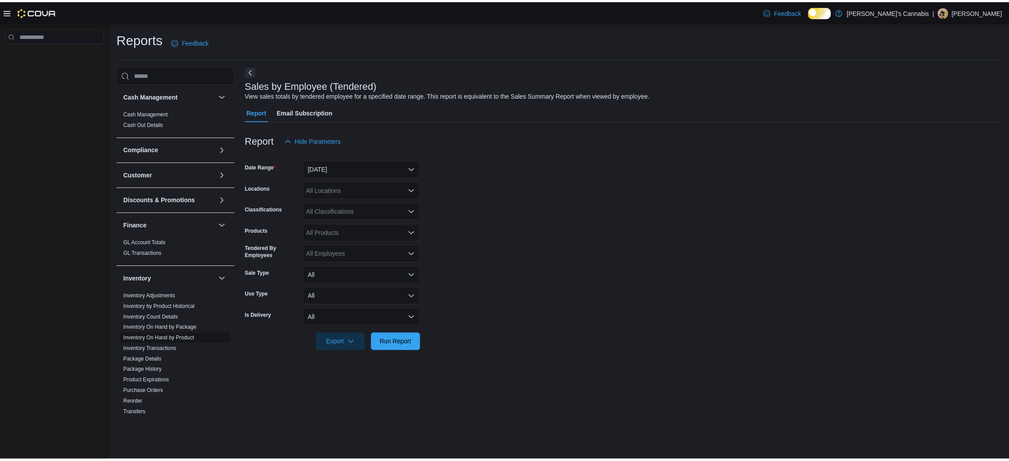
scroll to position [457, 0]
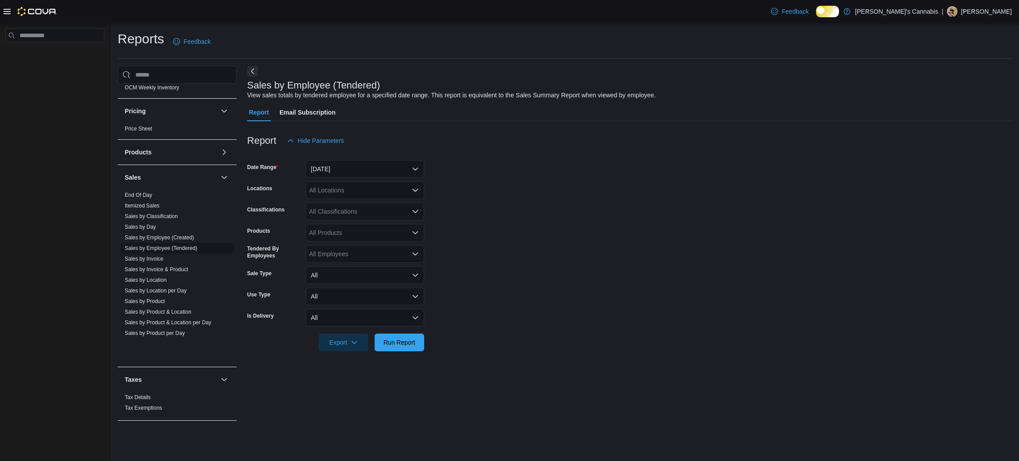
click at [176, 251] on link "Sales by Employee (Tendered)" at bounding box center [161, 248] width 73 height 6
click at [391, 173] on button "[DATE]" at bounding box center [365, 169] width 119 height 18
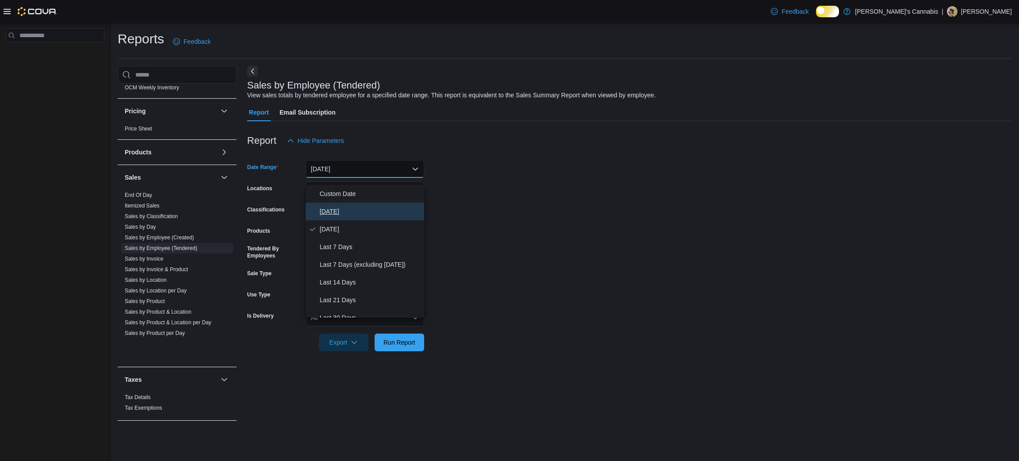
click at [342, 217] on span "[DATE]" at bounding box center [370, 211] width 101 height 11
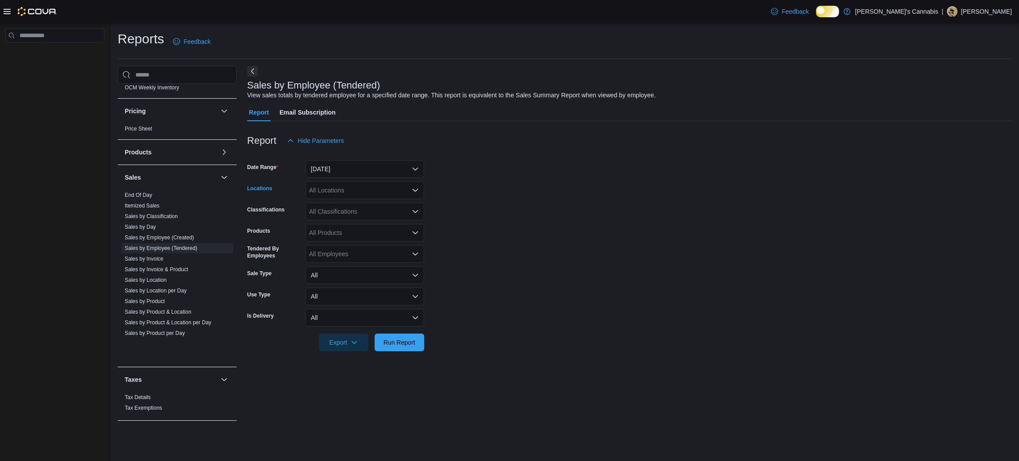
click at [336, 197] on div "All Locations" at bounding box center [365, 190] width 119 height 18
click at [347, 262] on span "[PERSON_NAME]'s YYZ" at bounding box center [359, 263] width 69 height 9
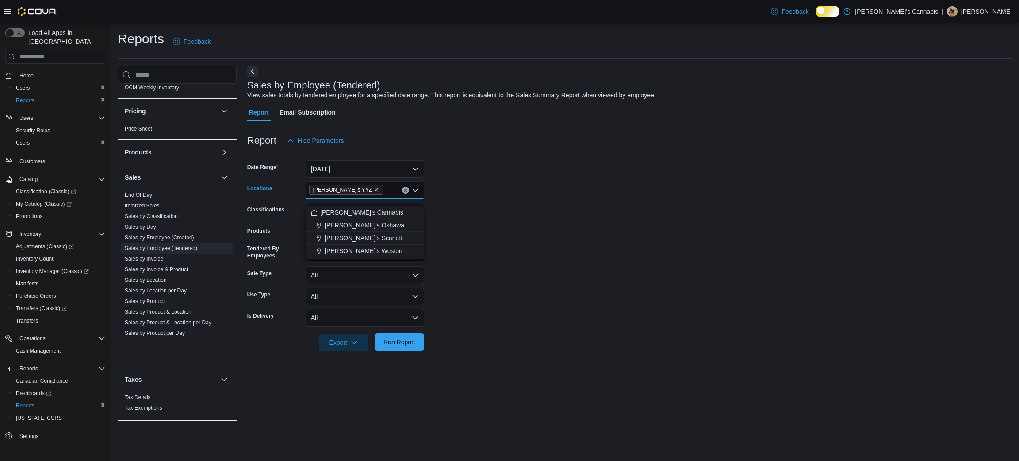
click at [394, 346] on span "Run Report" at bounding box center [399, 341] width 32 height 9
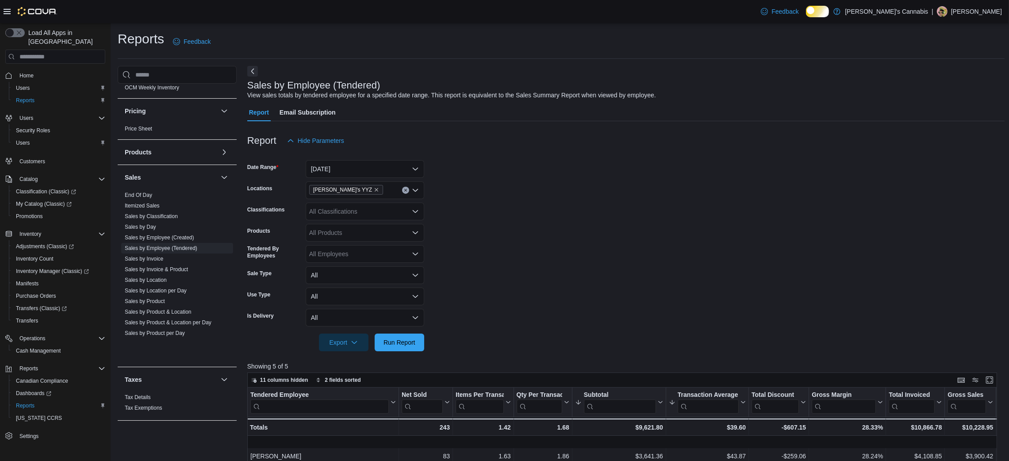
scroll to position [252, 0]
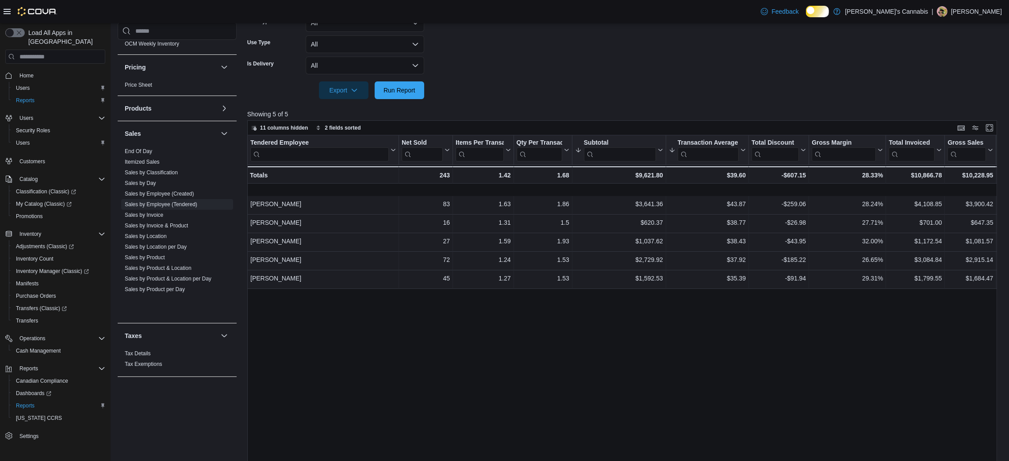
click at [516, 458] on div "Tendered Employee Click to view column header actions Net Sold Click to view co…" at bounding box center [625, 312] width 757 height 354
